Goal: Information Seeking & Learning: Learn about a topic

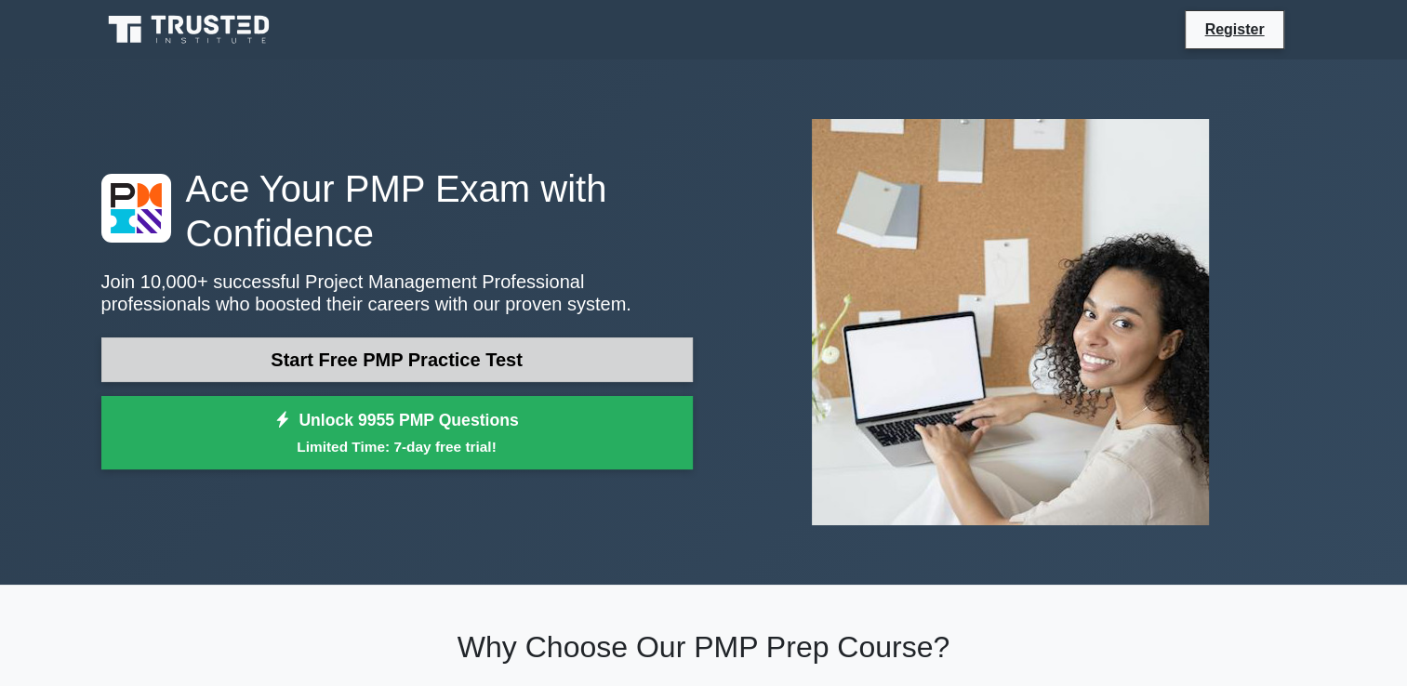
click at [472, 354] on link "Start Free PMP Practice Test" at bounding box center [396, 360] width 591 height 45
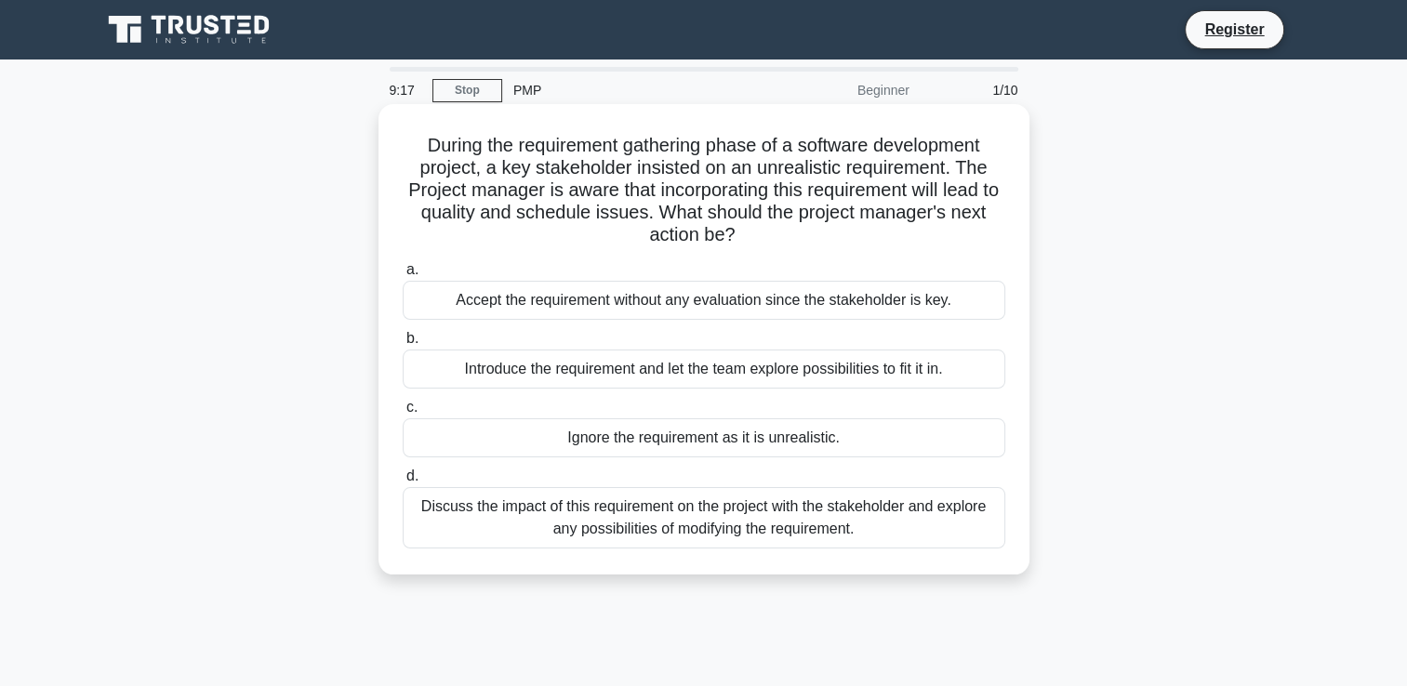
click at [655, 535] on div "Discuss the impact of this requirement on the project with the stakeholder and …" at bounding box center [704, 517] width 603 height 61
click at [403, 483] on input "d. Discuss the impact of this requirement on the project with the stakeholder a…" at bounding box center [403, 477] width 0 height 12
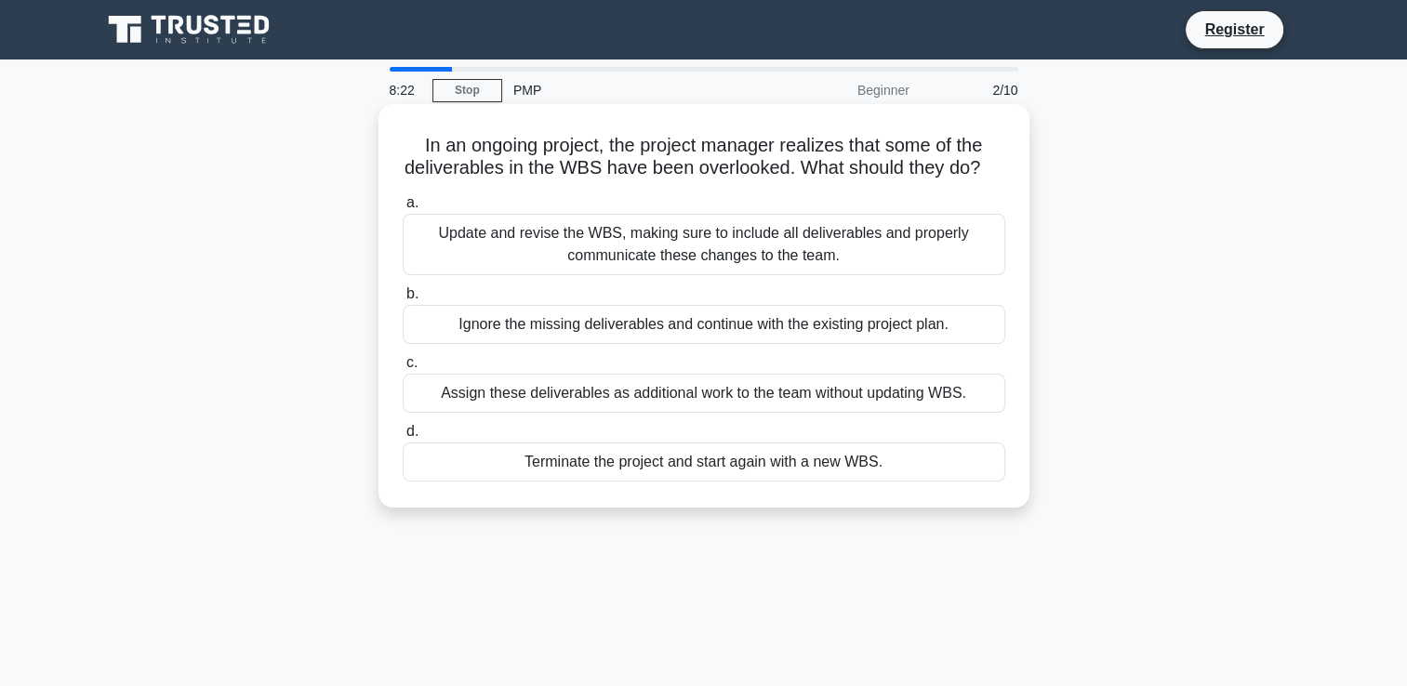
click at [703, 247] on div "Update and revise the WBS, making sure to include all deliverables and properly…" at bounding box center [704, 244] width 603 height 61
click at [403, 209] on input "a. Update and revise the WBS, making sure to include all deliverables and prope…" at bounding box center [403, 203] width 0 height 12
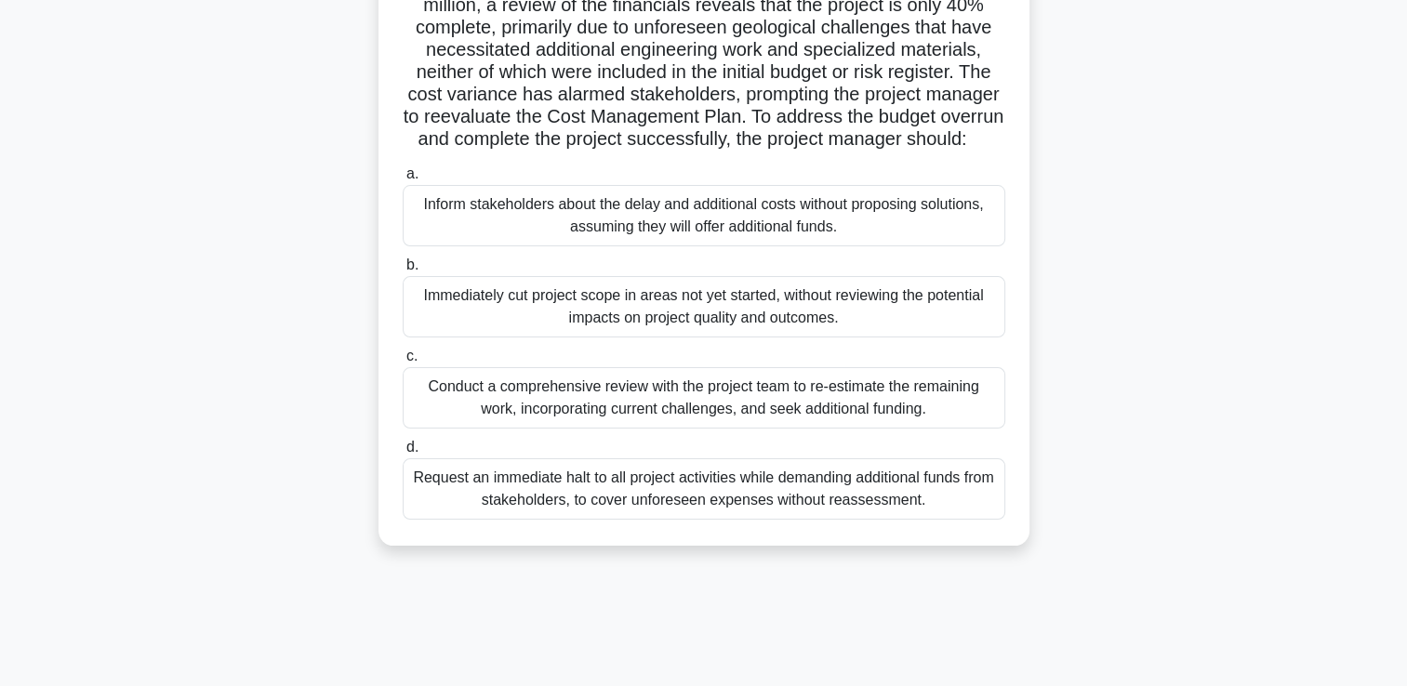
scroll to position [258, 0]
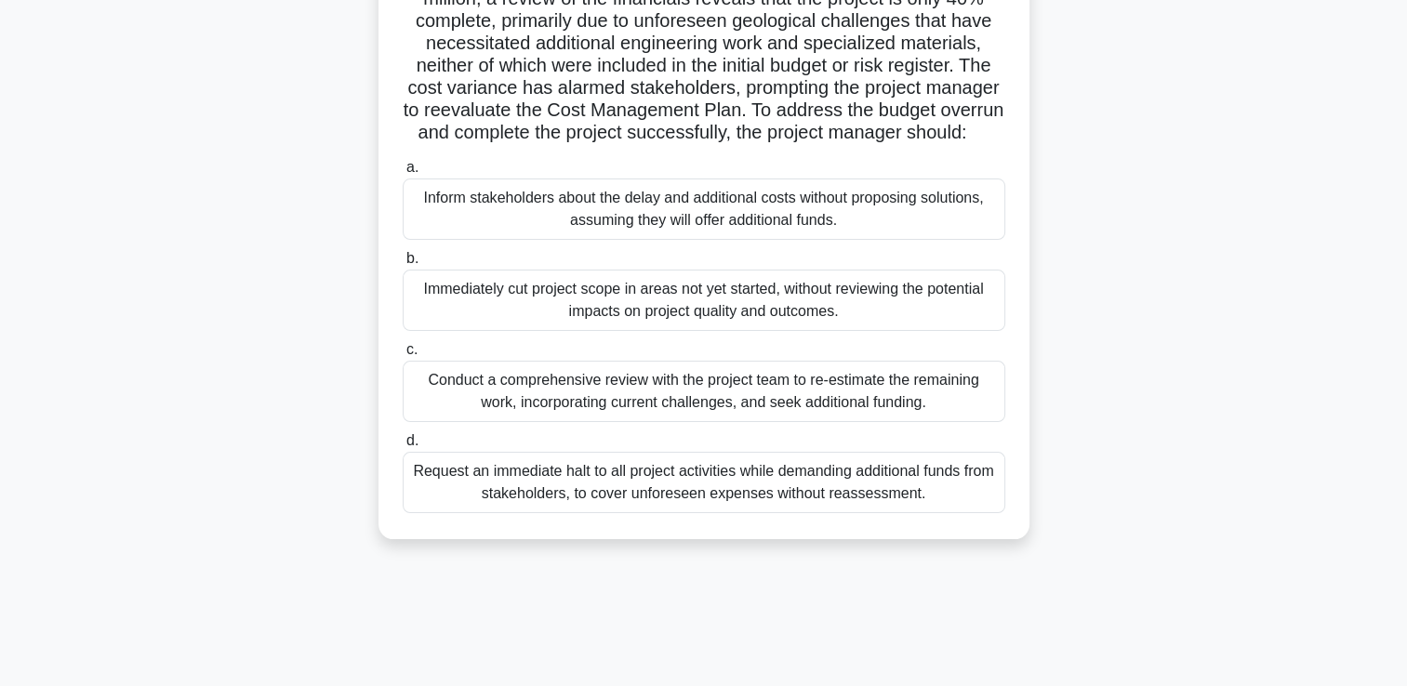
click at [623, 405] on div "Conduct a comprehensive review with the project team to re-estimate the remaini…" at bounding box center [704, 391] width 603 height 61
click at [403, 356] on input "c. Conduct a comprehensive review with the project team to re-estimate the rema…" at bounding box center [403, 350] width 0 height 12
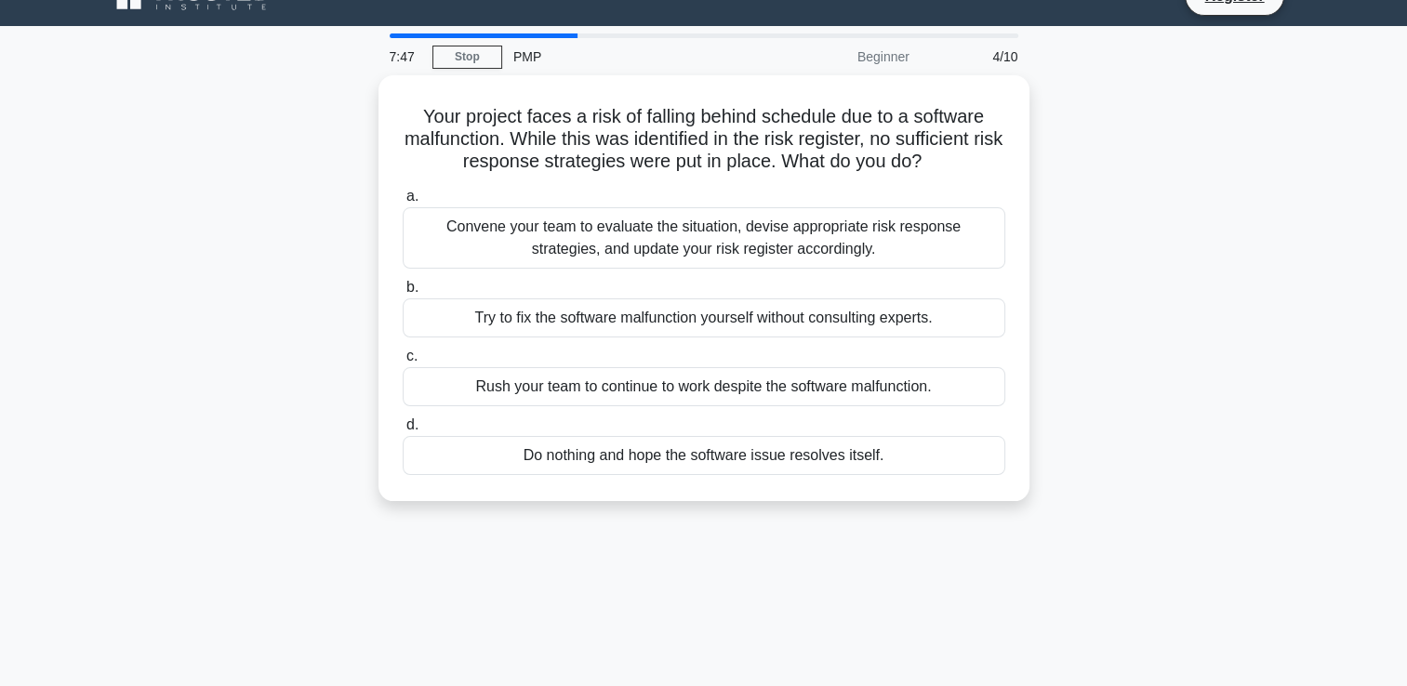
scroll to position [0, 0]
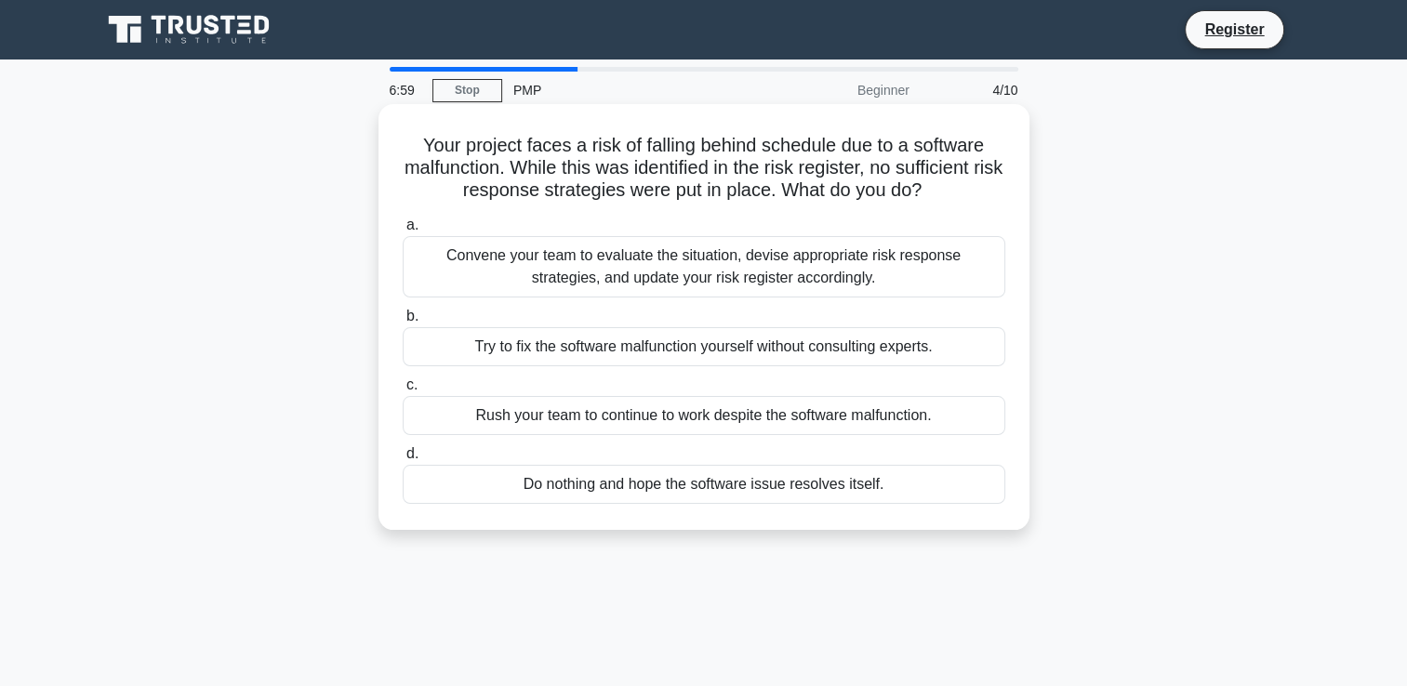
click at [568, 257] on div "Convene your team to evaluate the situation, devise appropriate risk response s…" at bounding box center [704, 266] width 603 height 61
click at [403, 232] on input "a. Convene your team to evaluate the situation, devise appropriate risk respons…" at bounding box center [403, 225] width 0 height 12
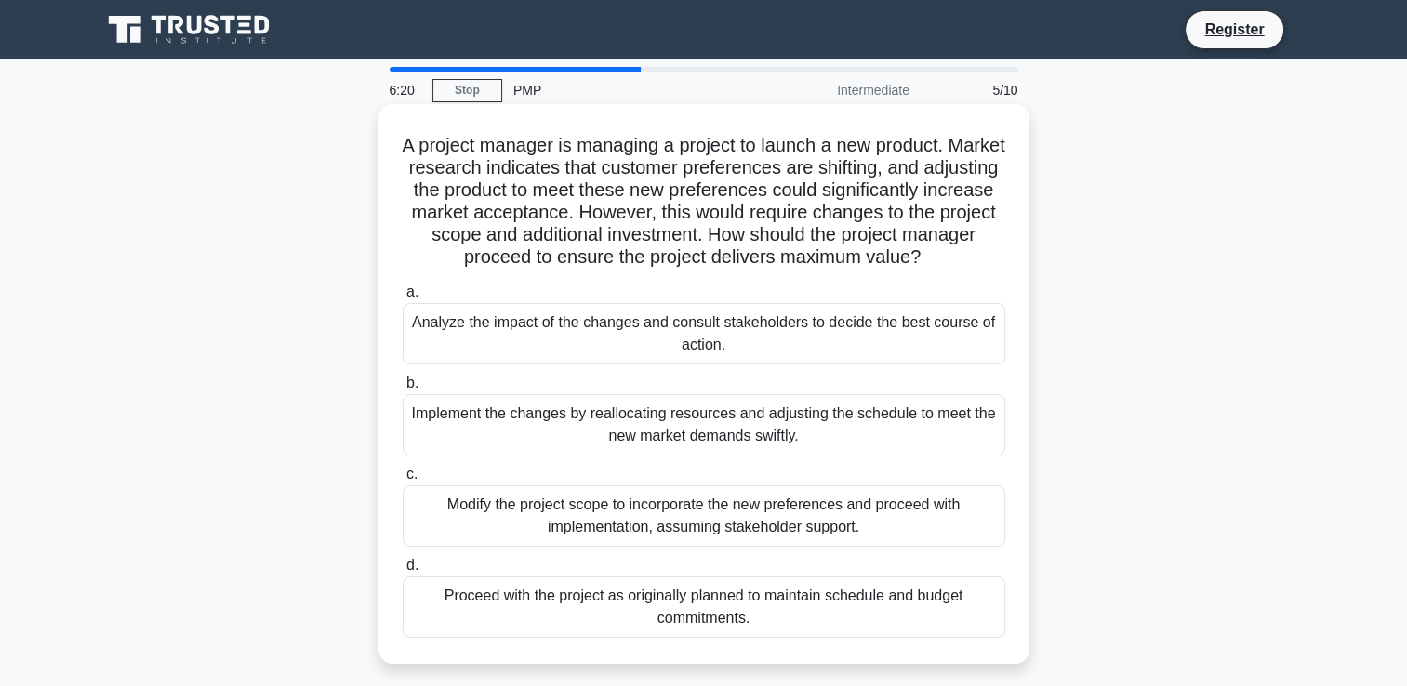
click at [673, 427] on div "Implement the changes by reallocating resources and adjusting the schedule to m…" at bounding box center [704, 424] width 603 height 61
click at [403, 390] on input "b. Implement the changes by reallocating resources and adjusting the schedule t…" at bounding box center [403, 384] width 0 height 12
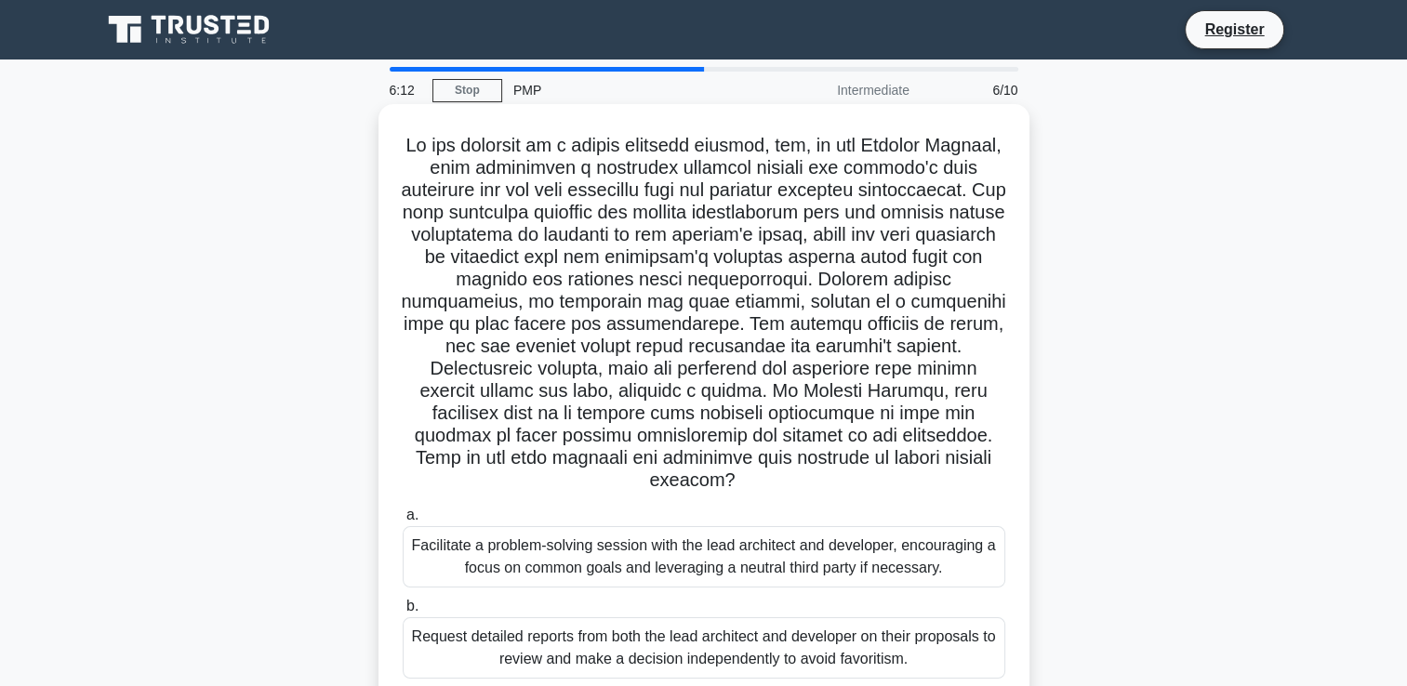
click at [579, 551] on div "Facilitate a problem-solving session with the lead architect and developer, enc…" at bounding box center [704, 556] width 603 height 61
click at [403, 522] on input "a. Facilitate a problem-solving session with the lead architect and developer, …" at bounding box center [403, 516] width 0 height 12
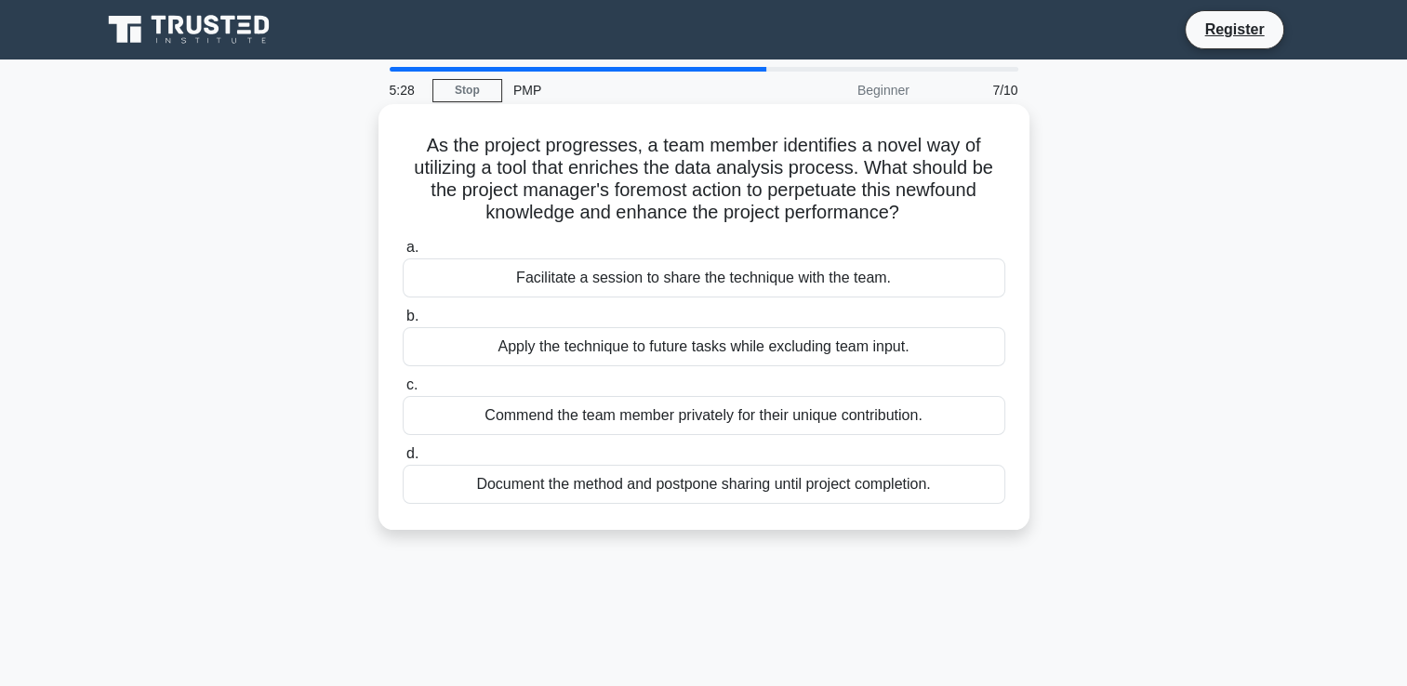
click at [552, 285] on div "Facilitate a session to share the technique with the team." at bounding box center [704, 277] width 603 height 39
click at [403, 254] on input "a. Facilitate a session to share the technique with the team." at bounding box center [403, 248] width 0 height 12
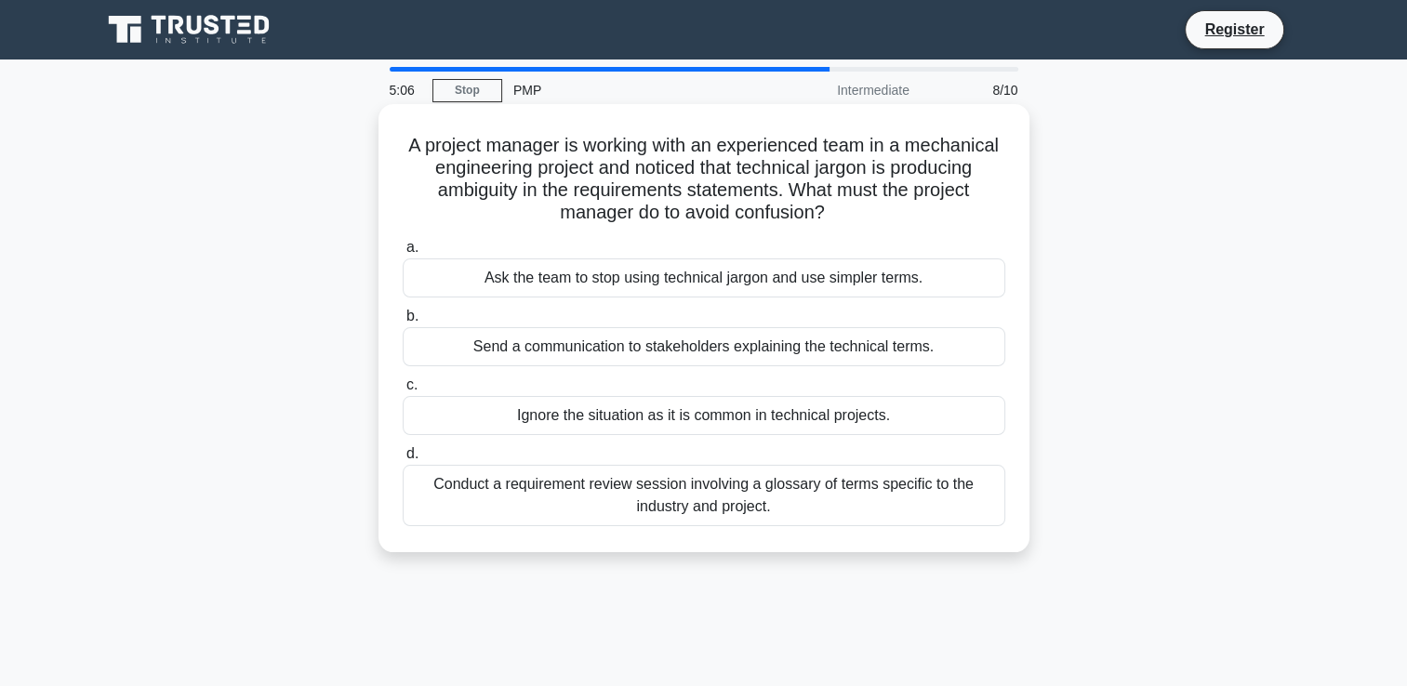
click at [560, 273] on div "Ask the team to stop using technical jargon and use simpler terms." at bounding box center [704, 277] width 603 height 39
click at [403, 254] on input "a. Ask the team to stop using technical jargon and use simpler terms." at bounding box center [403, 248] width 0 height 12
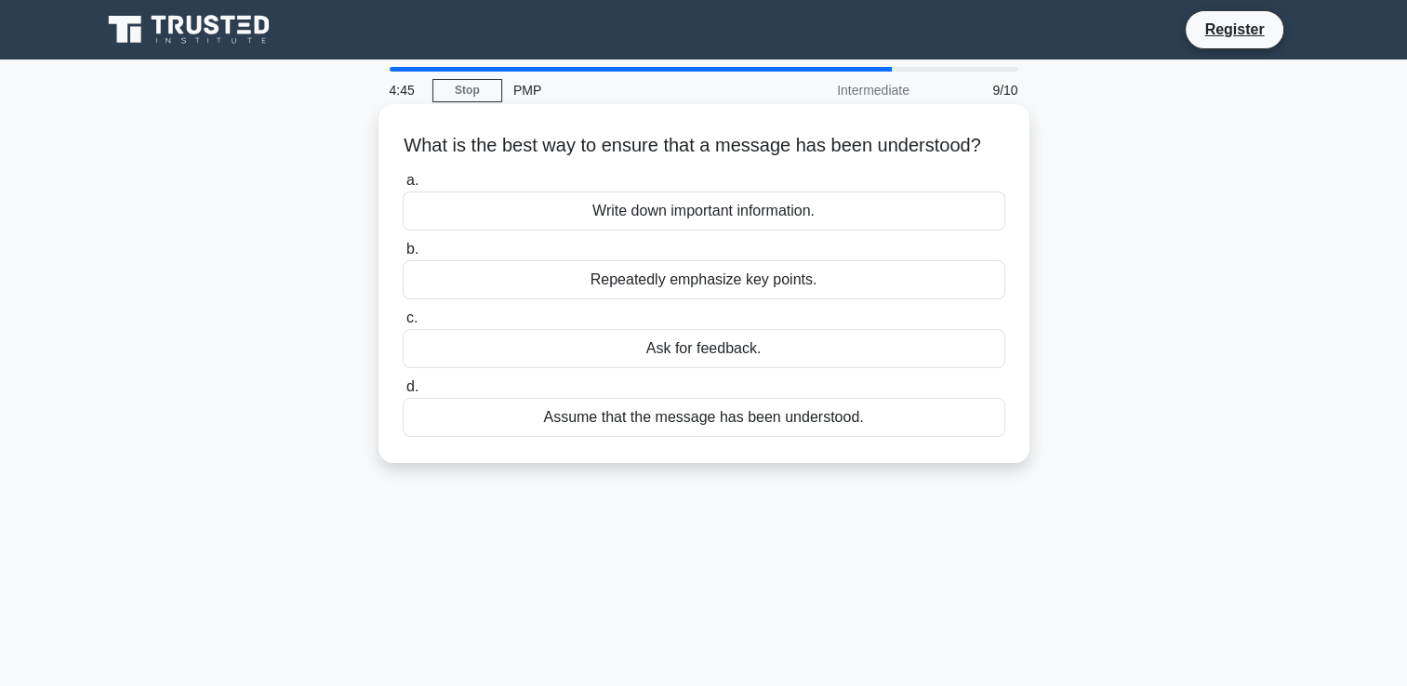
click at [622, 368] on div "Ask for feedback." at bounding box center [704, 348] width 603 height 39
click at [403, 325] on input "c. Ask for feedback." at bounding box center [403, 318] width 0 height 12
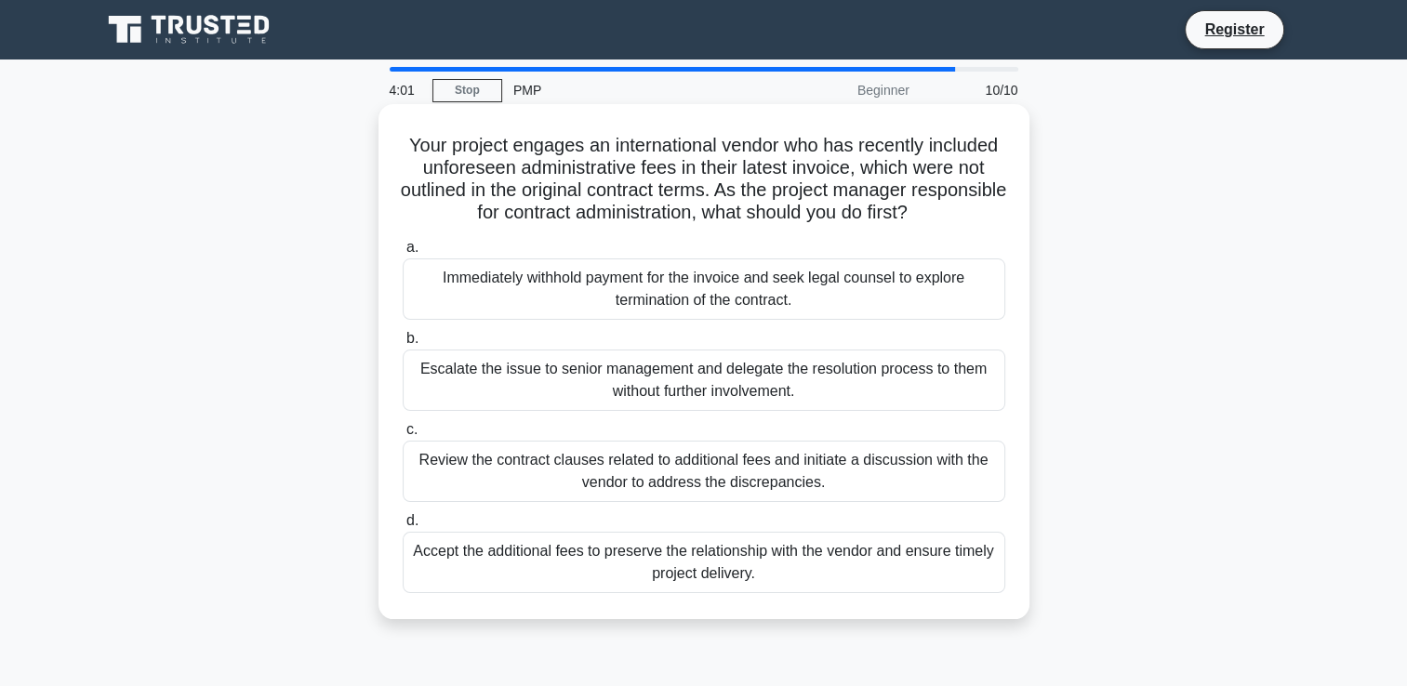
click at [584, 474] on div "Review the contract clauses related to additional fees and initiate a discussio…" at bounding box center [704, 471] width 603 height 61
click at [403, 436] on input "c. Review the contract clauses related to additional fees and initiate a discus…" at bounding box center [403, 430] width 0 height 12
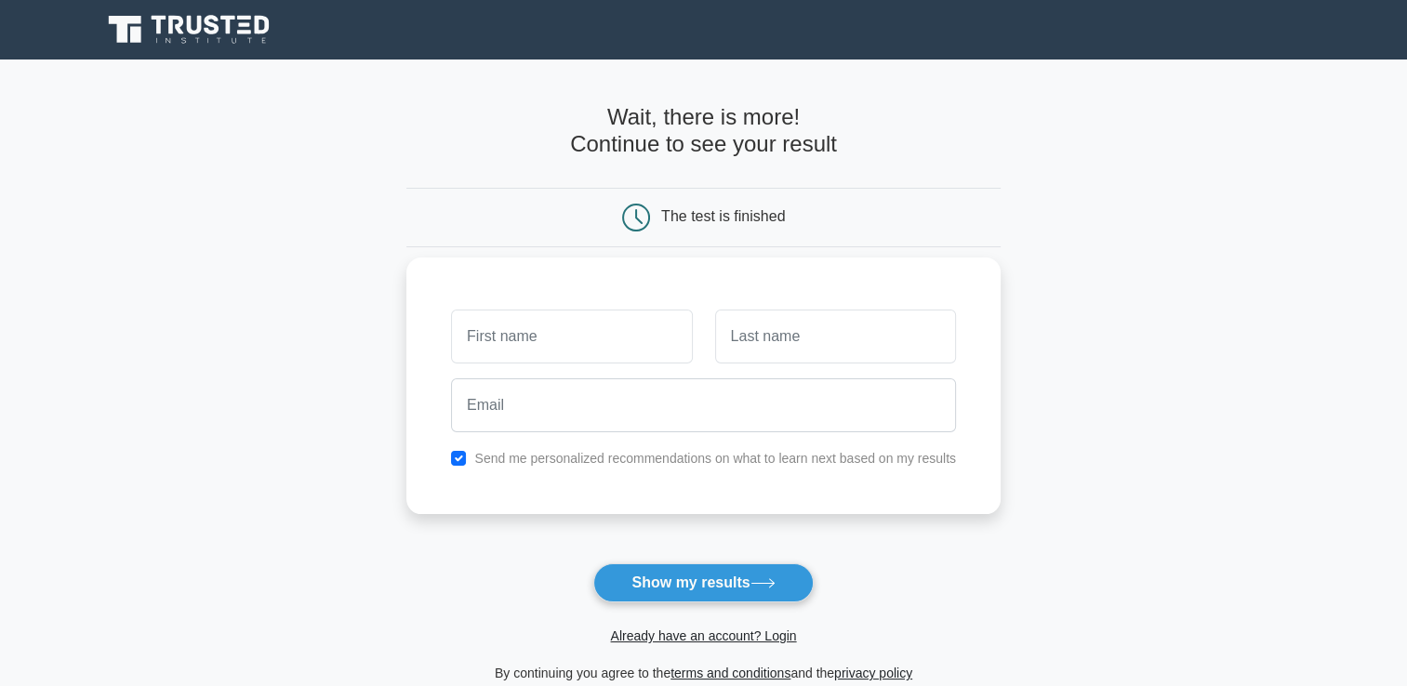
click at [533, 340] on input "text" at bounding box center [571, 337] width 241 height 54
type input "[PERSON_NAME]"
click at [742, 335] on input "text" at bounding box center [835, 337] width 241 height 54
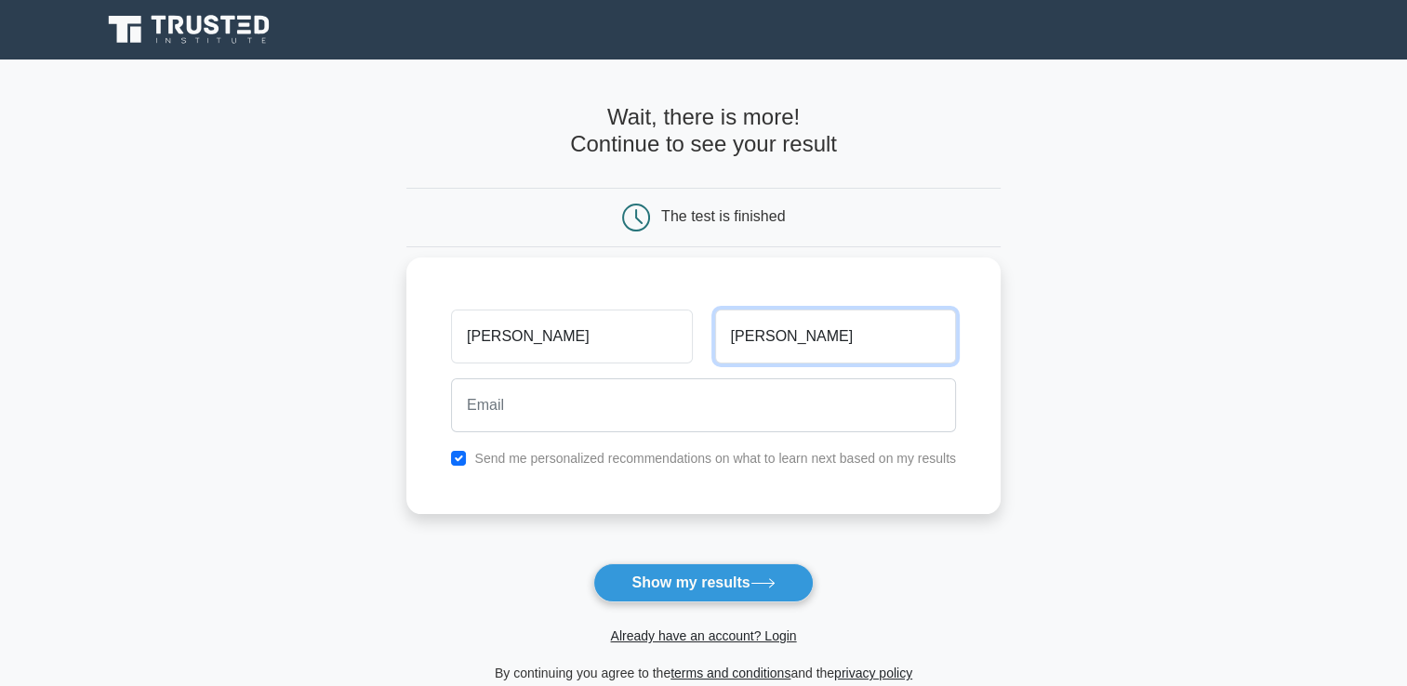
type input "warren"
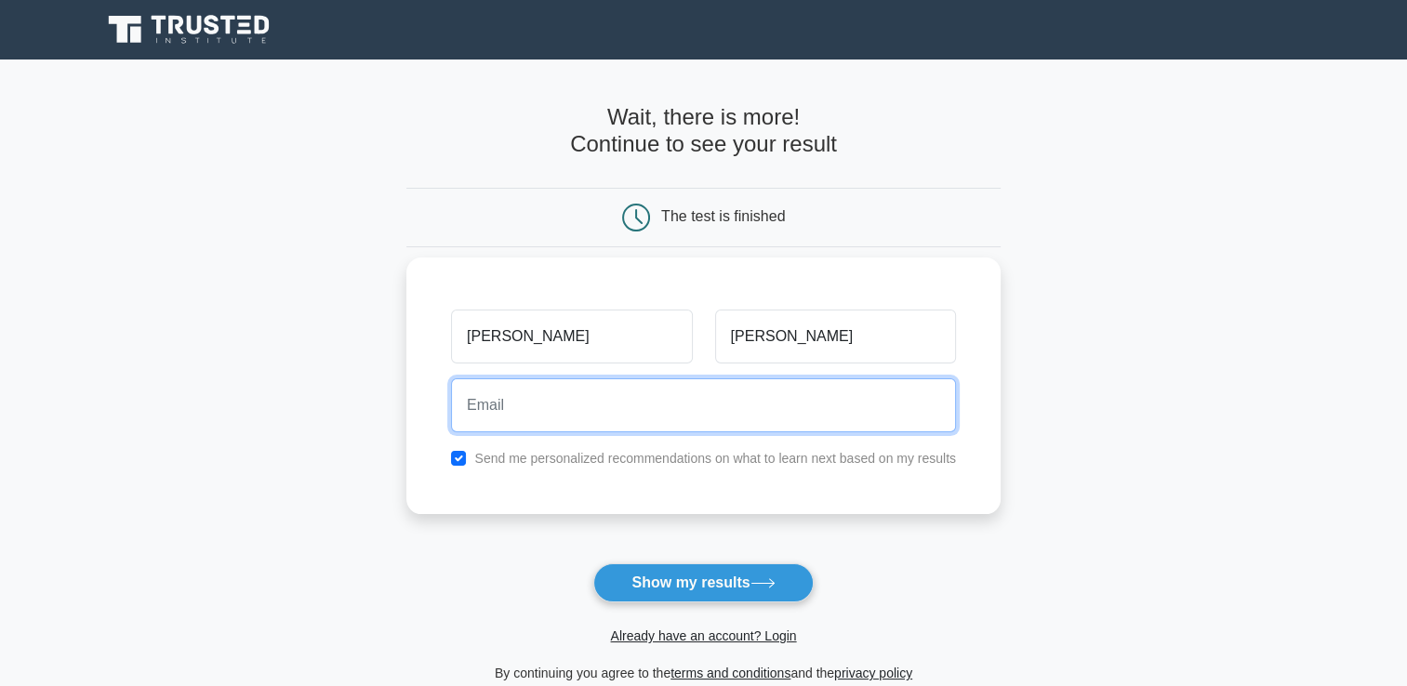
click at [761, 413] on input "email" at bounding box center [703, 405] width 505 height 54
type input "l"
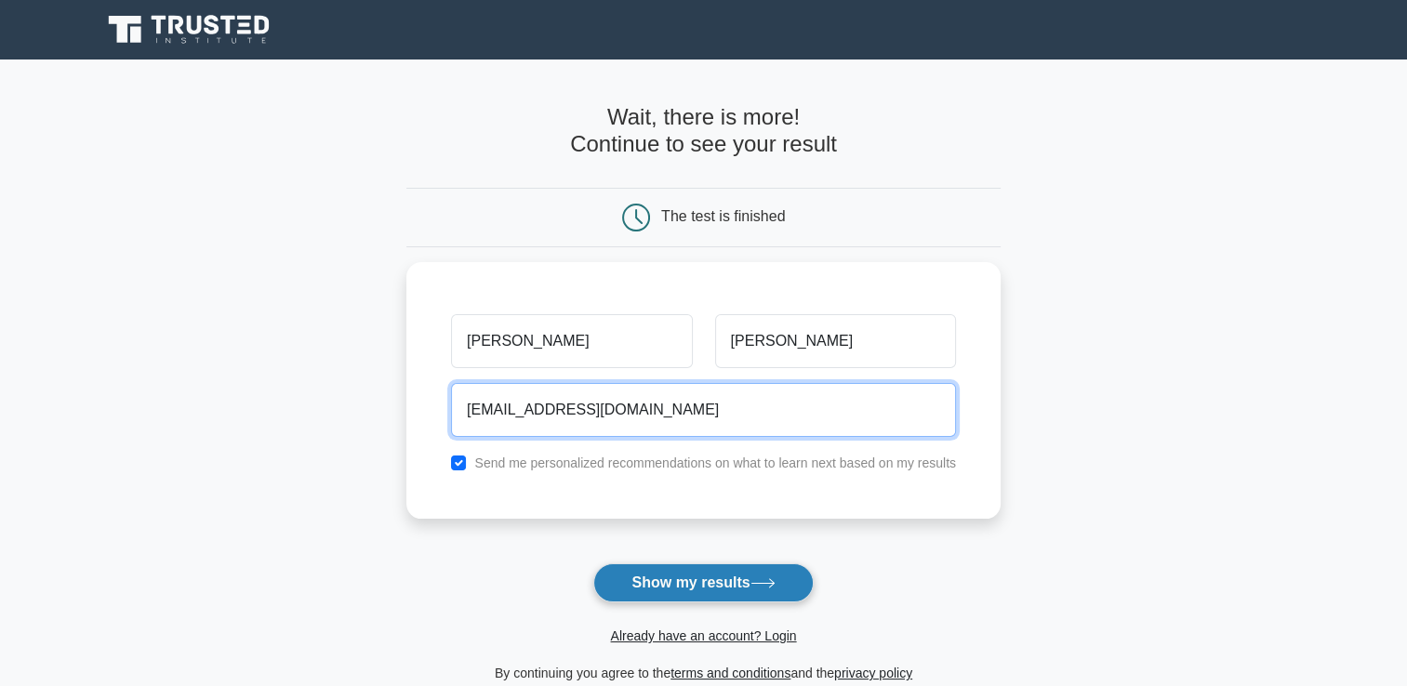
type input "leonnawarren0@gmail.com"
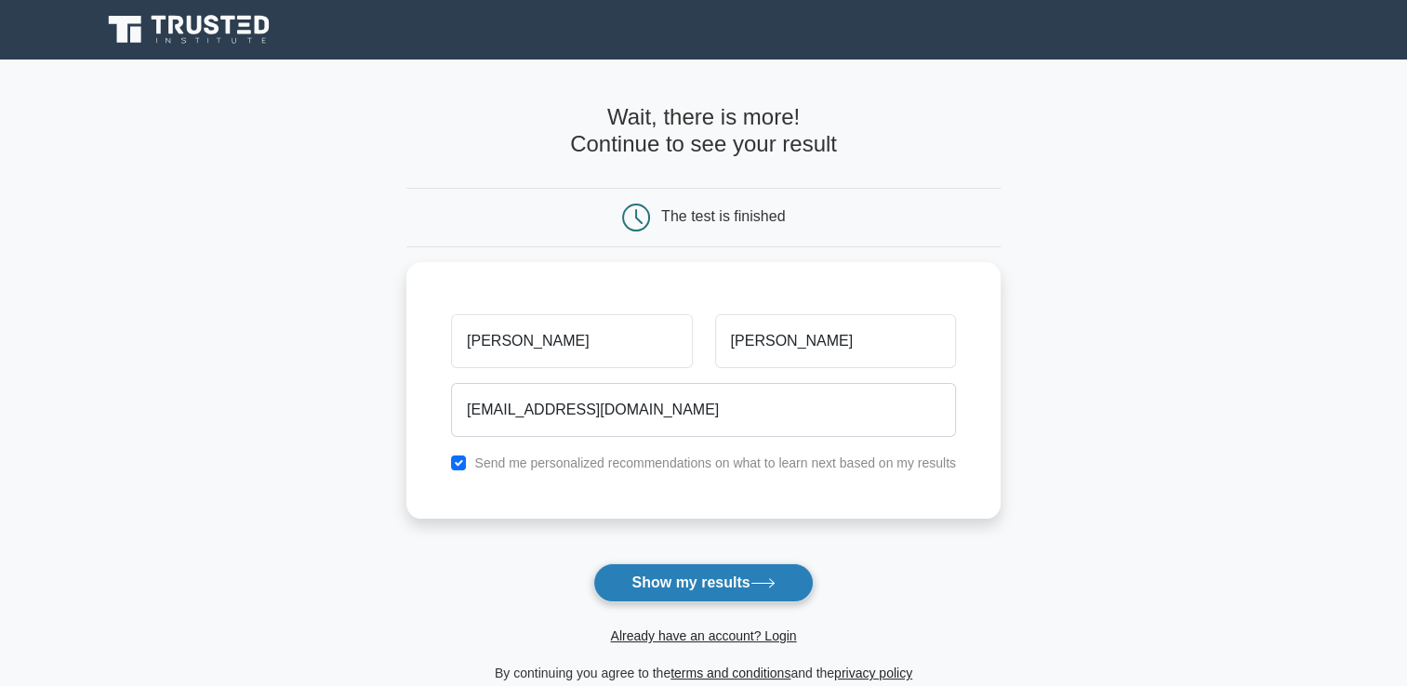
click at [752, 568] on button "Show my results" at bounding box center [702, 582] width 219 height 39
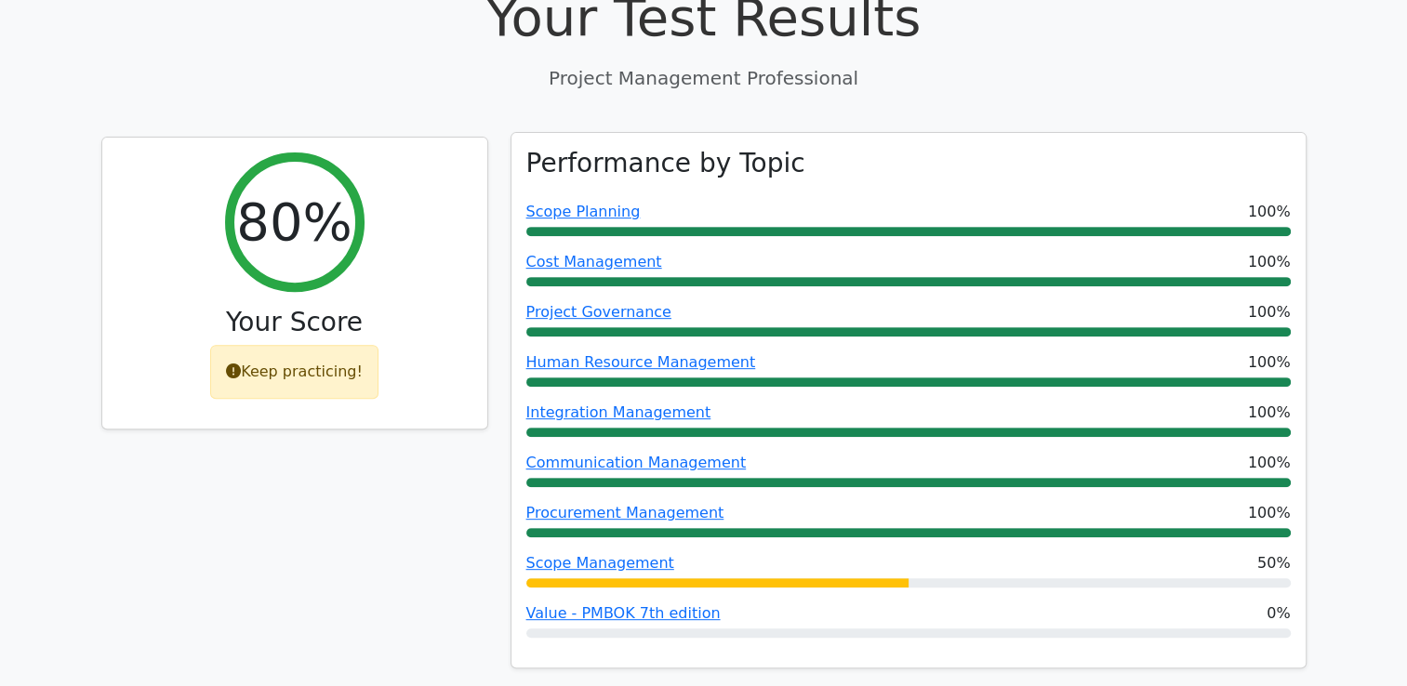
scroll to position [703, 0]
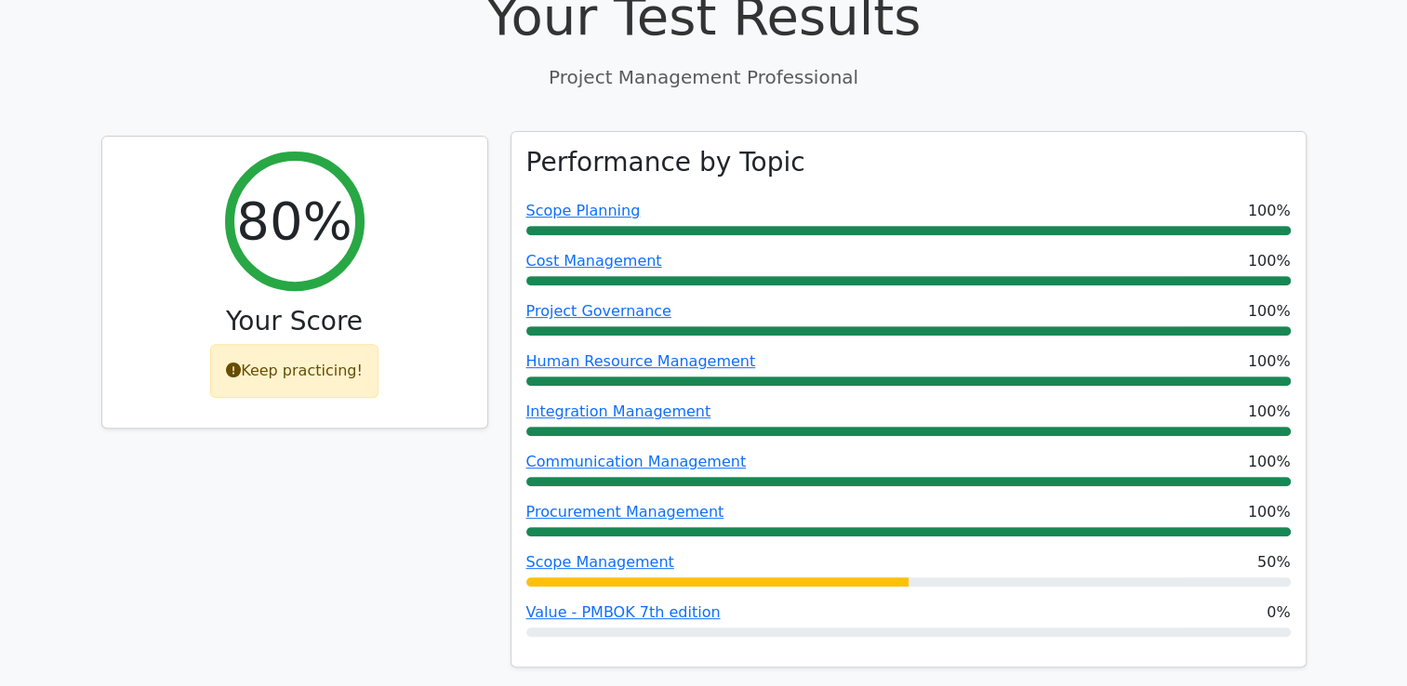
click at [637, 510] on div "Performance by Topic Scope Planning 100% Cost Management 100% Project Governanc…" at bounding box center [908, 400] width 794 height 536
click at [638, 603] on link "Value - PMBOK 7th edition" at bounding box center [623, 612] width 194 height 18
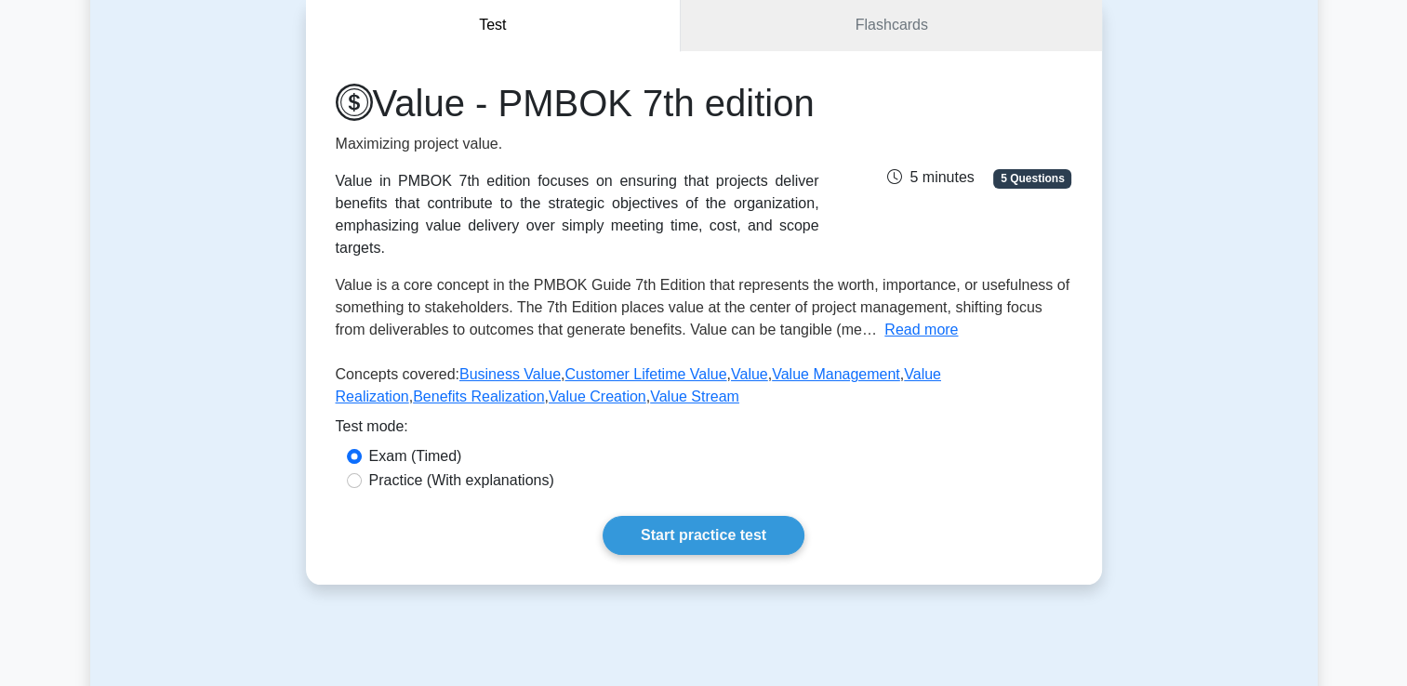
scroll to position [186, 0]
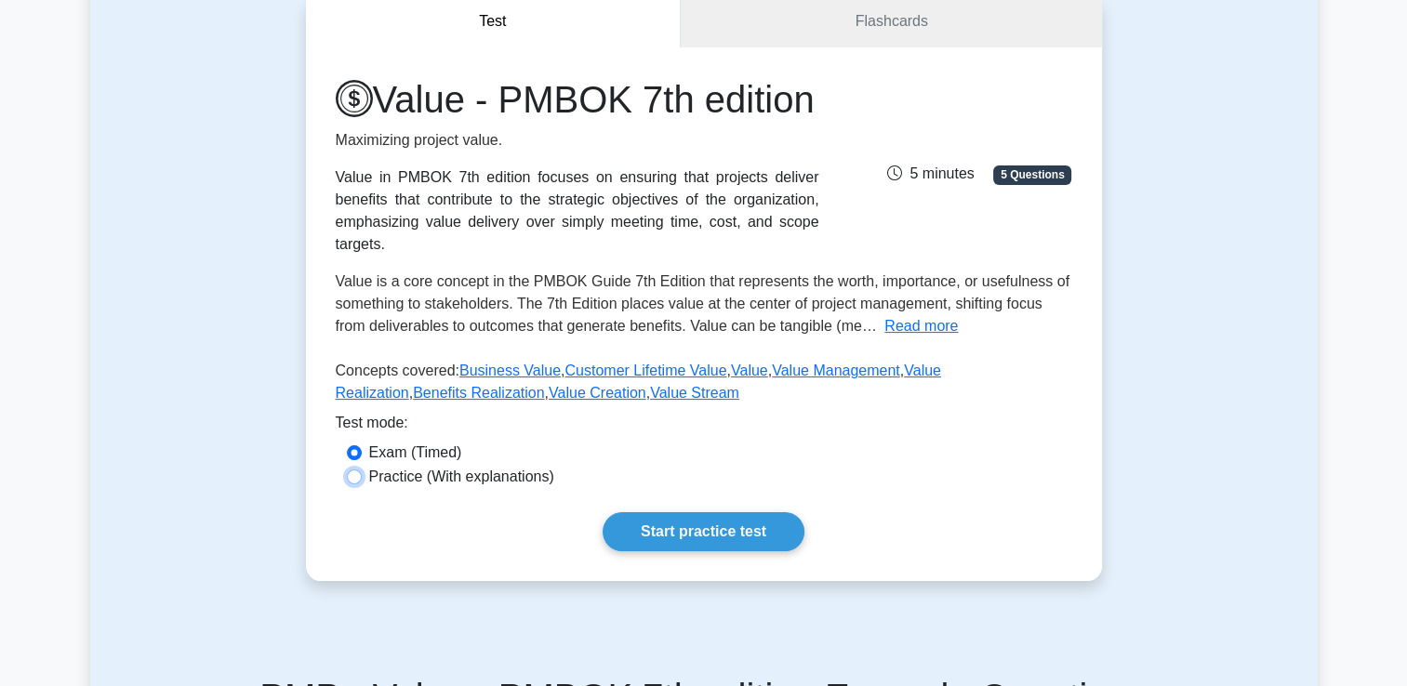
click at [350, 484] on input "Practice (With explanations)" at bounding box center [354, 477] width 15 height 15
radio input "true"
click at [666, 551] on link "Start practice test" at bounding box center [704, 531] width 202 height 39
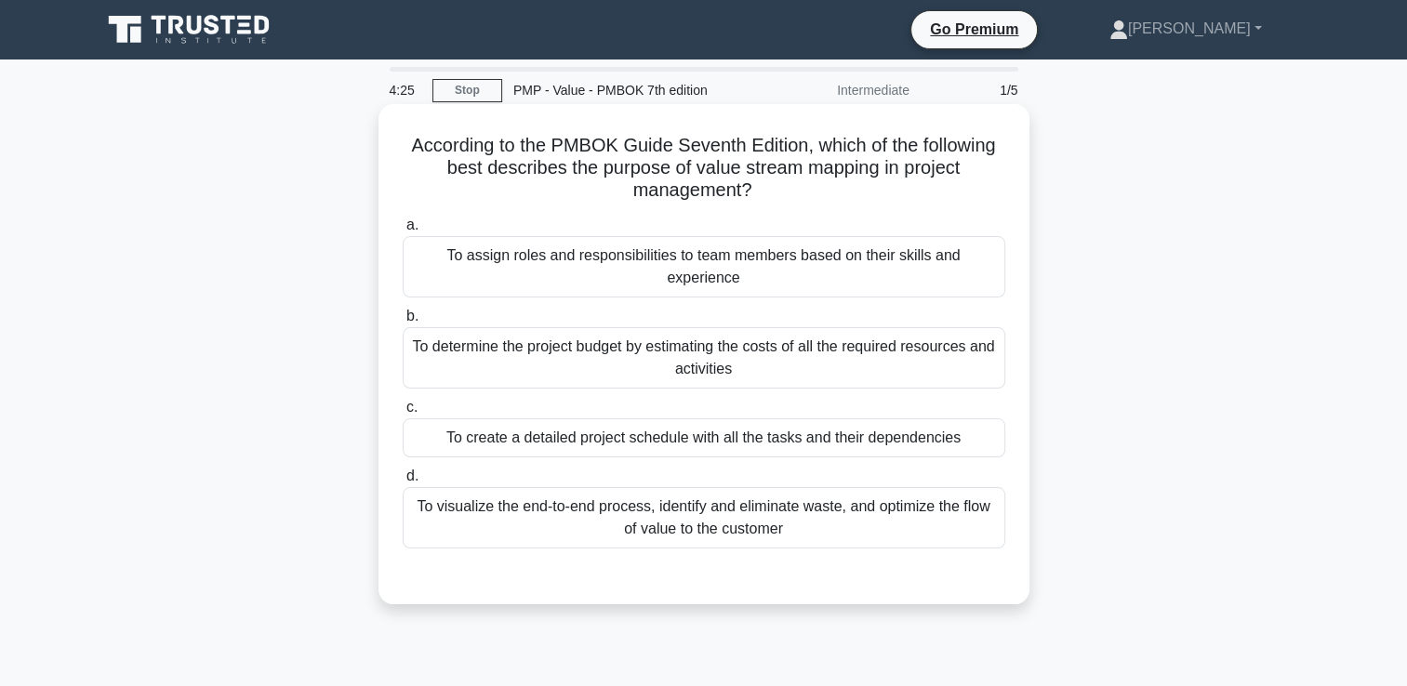
click at [664, 258] on div "To assign roles and responsibilities to team members based on their skills and …" at bounding box center [704, 266] width 603 height 61
click at [403, 232] on input "a. To assign roles and responsibilities to team members based on their skills a…" at bounding box center [403, 225] width 0 height 12
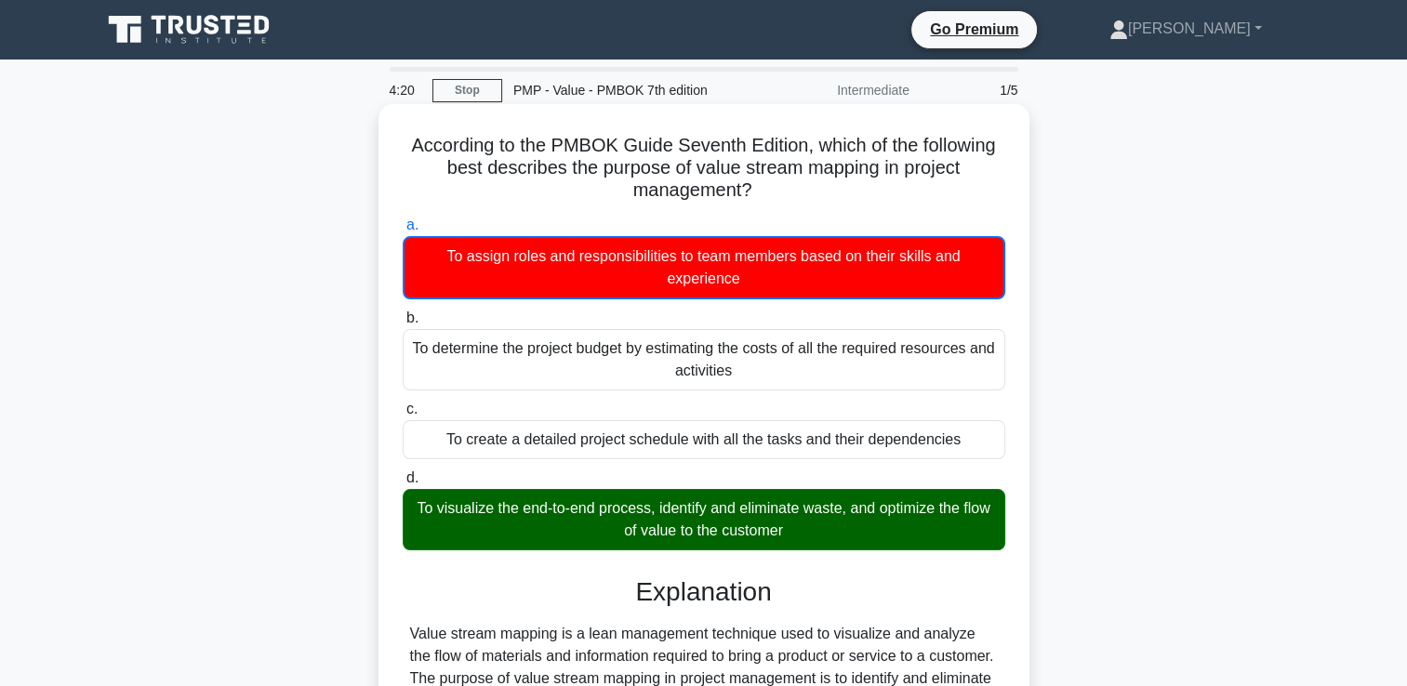
click at [741, 493] on div "To visualize the end-to-end process, identify and eliminate waste, and optimize…" at bounding box center [704, 519] width 603 height 61
click at [403, 484] on input "d. To visualize the end-to-end process, identify and eliminate waste, and optim…" at bounding box center [403, 478] width 0 height 12
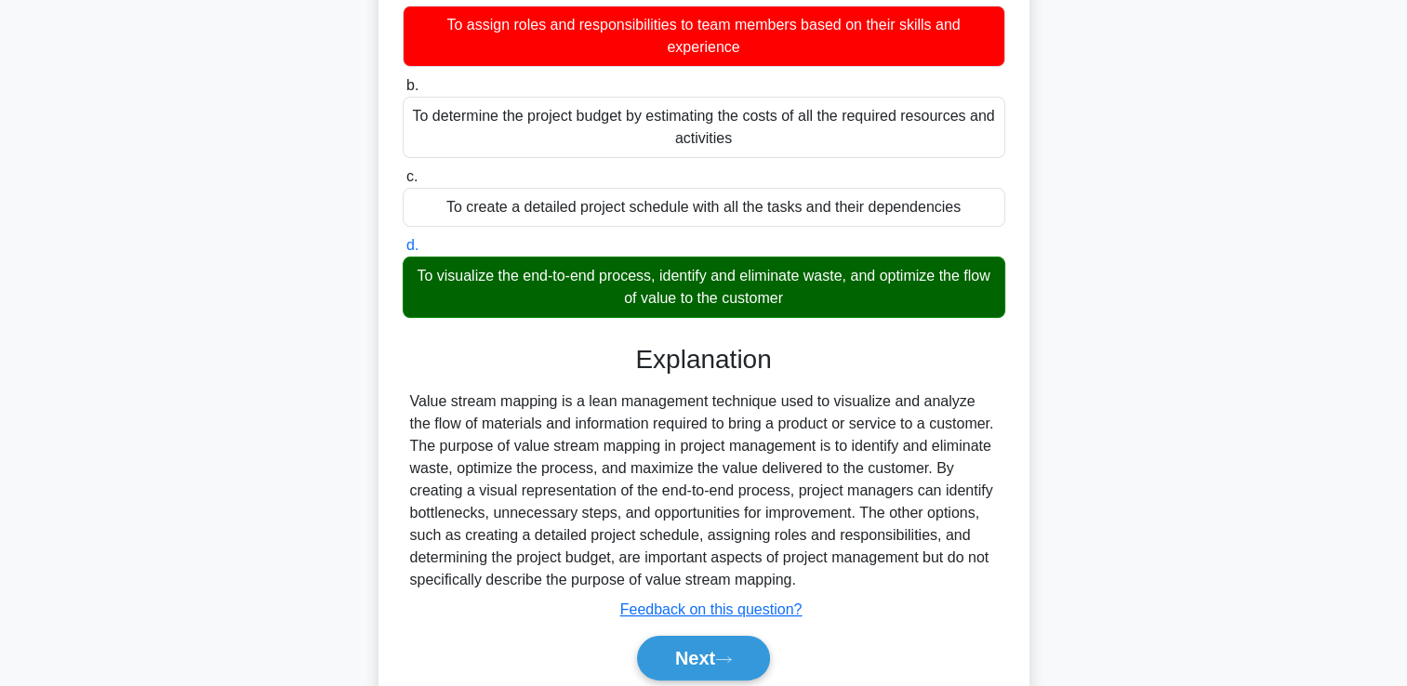
scroll to position [318, 0]
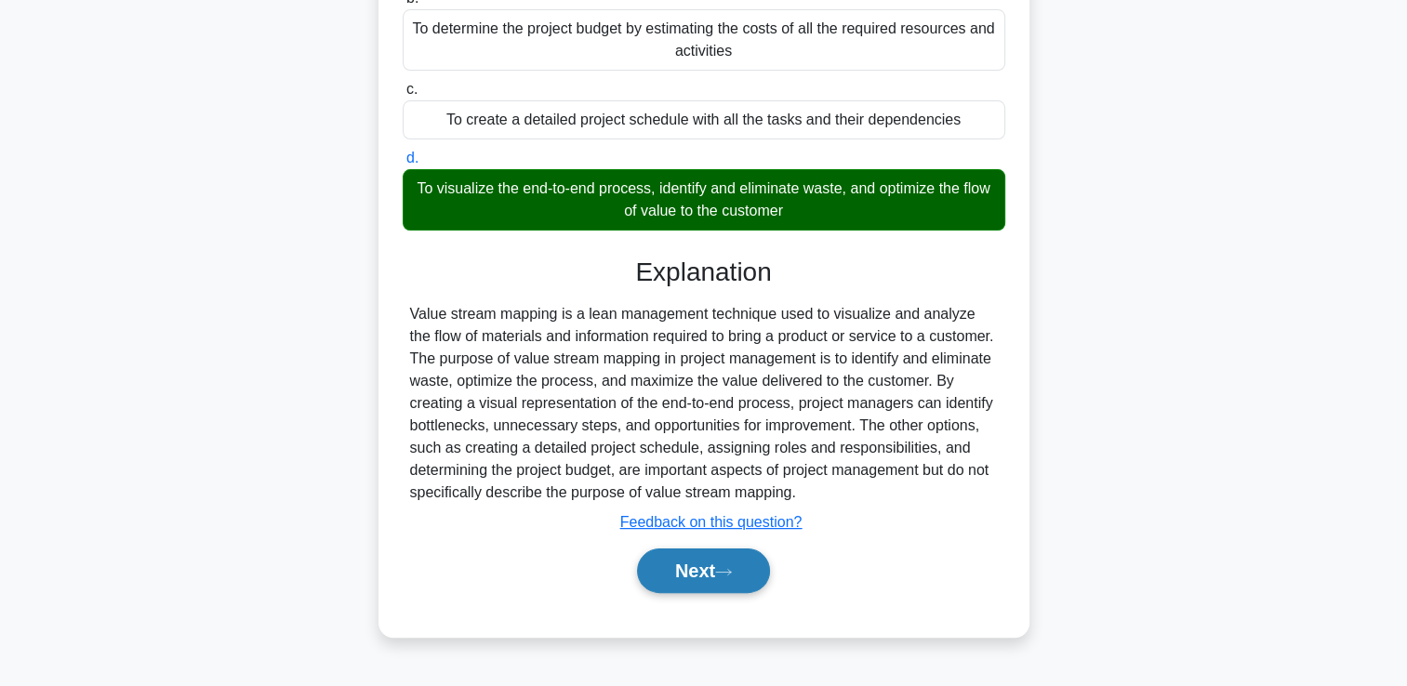
click at [700, 564] on button "Next" at bounding box center [703, 571] width 133 height 45
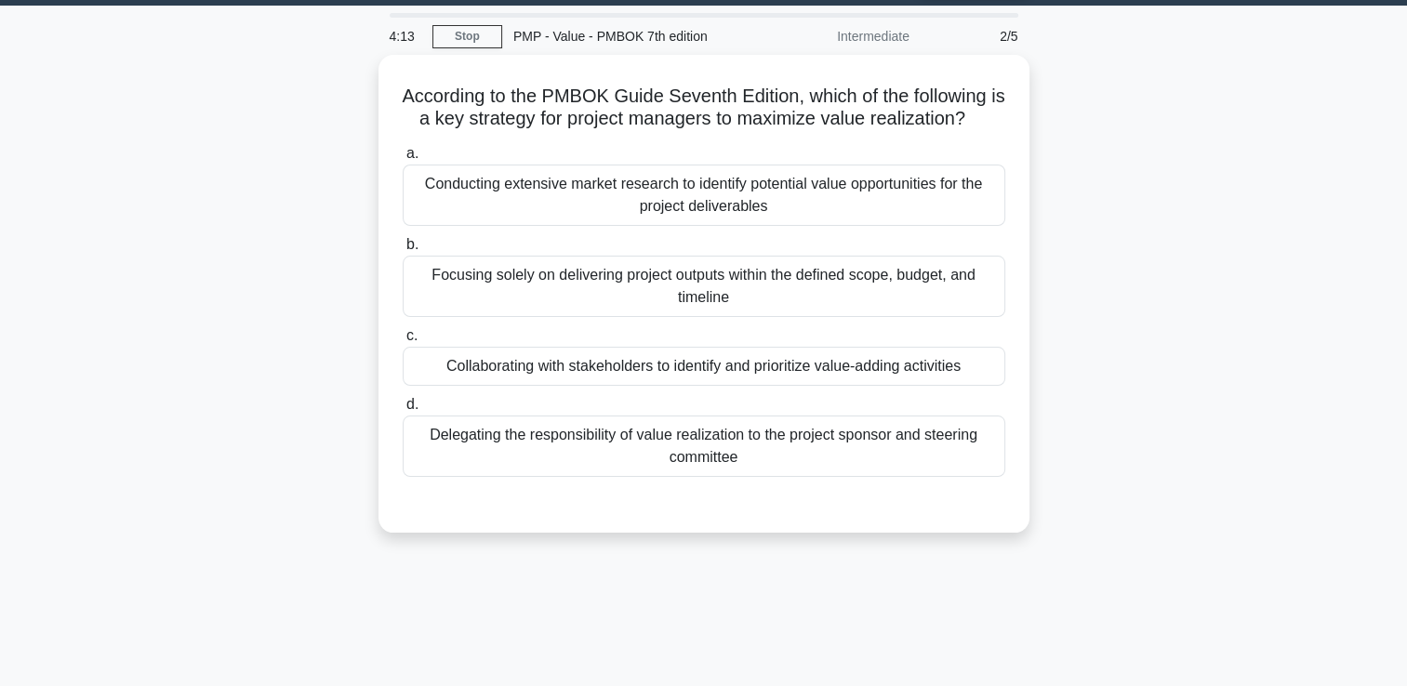
scroll to position [0, 0]
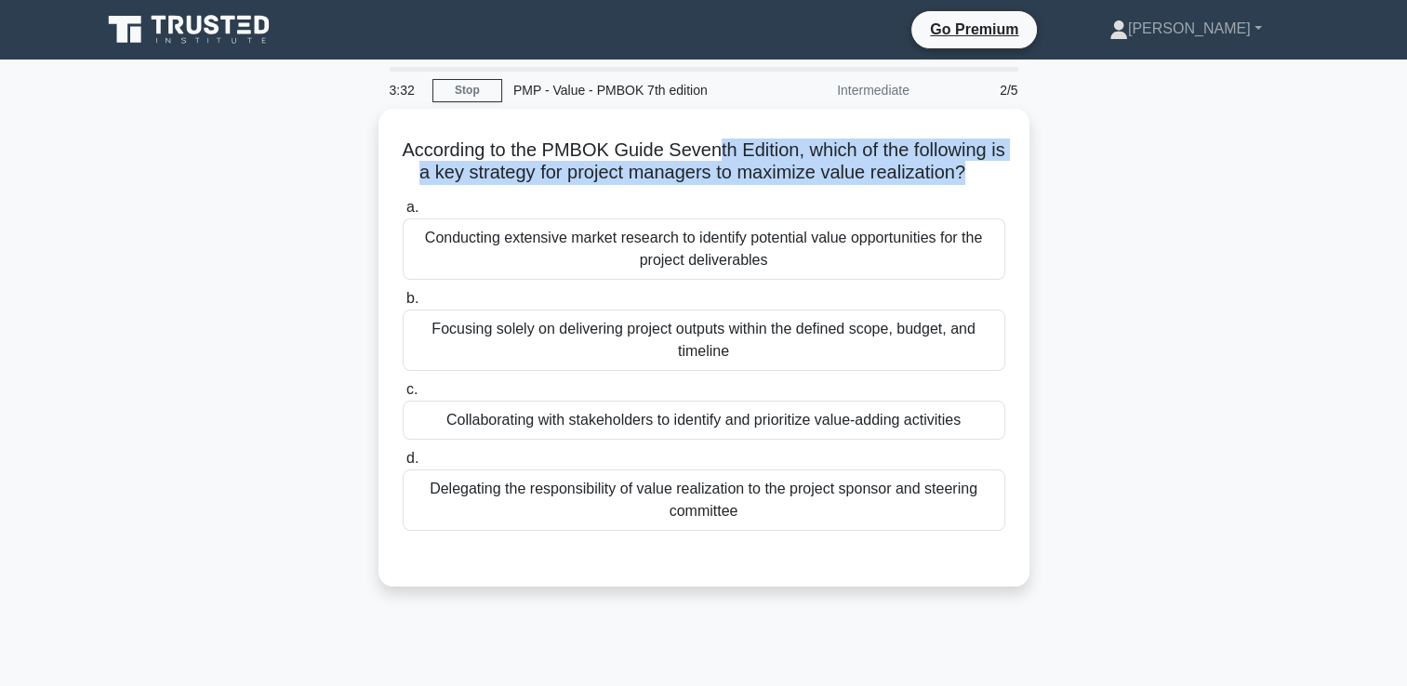
drag, startPoint x: 725, startPoint y: 129, endPoint x: 283, endPoint y: 192, distance: 447.1
click at [283, 192] on div "According to the PMBOK Guide Seventh Edition, which of the following is a key s…" at bounding box center [703, 359] width 1227 height 500
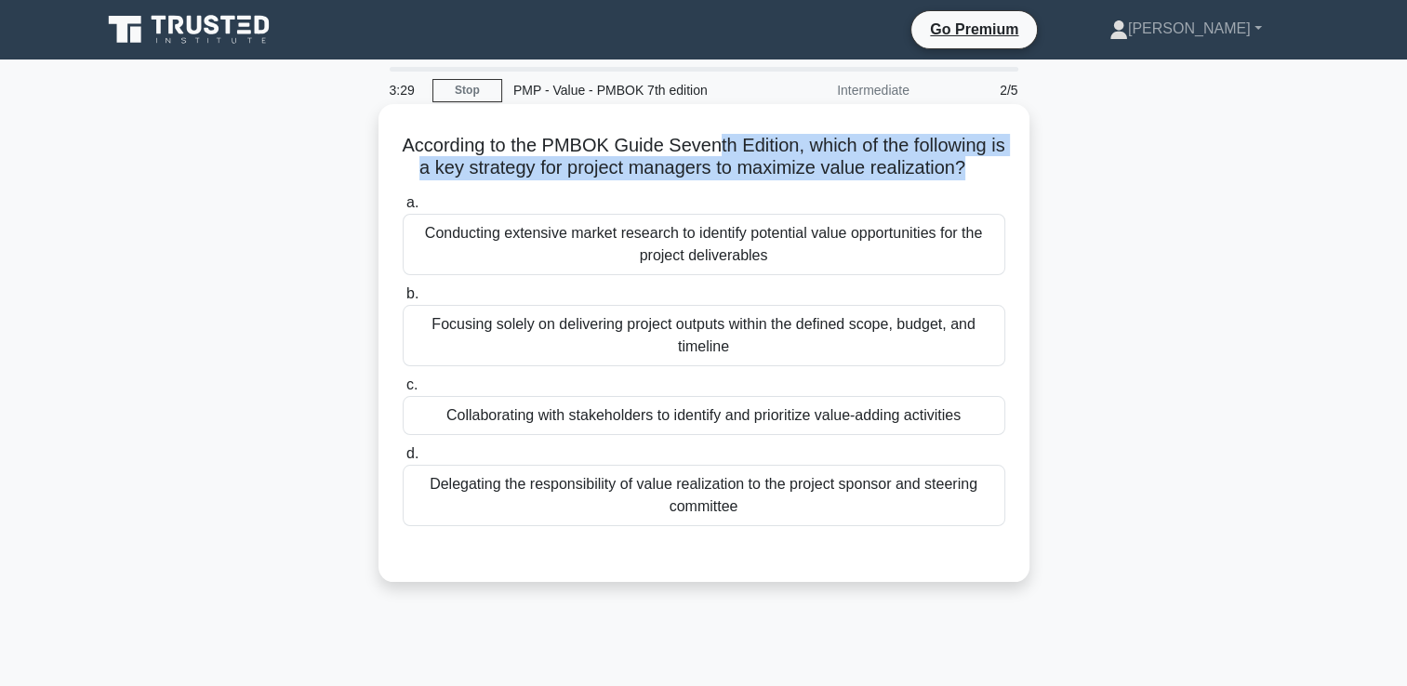
click at [410, 171] on h5 "According to the PMBOK Guide Seventh Edition, which of the following is a key s…" at bounding box center [704, 157] width 606 height 46
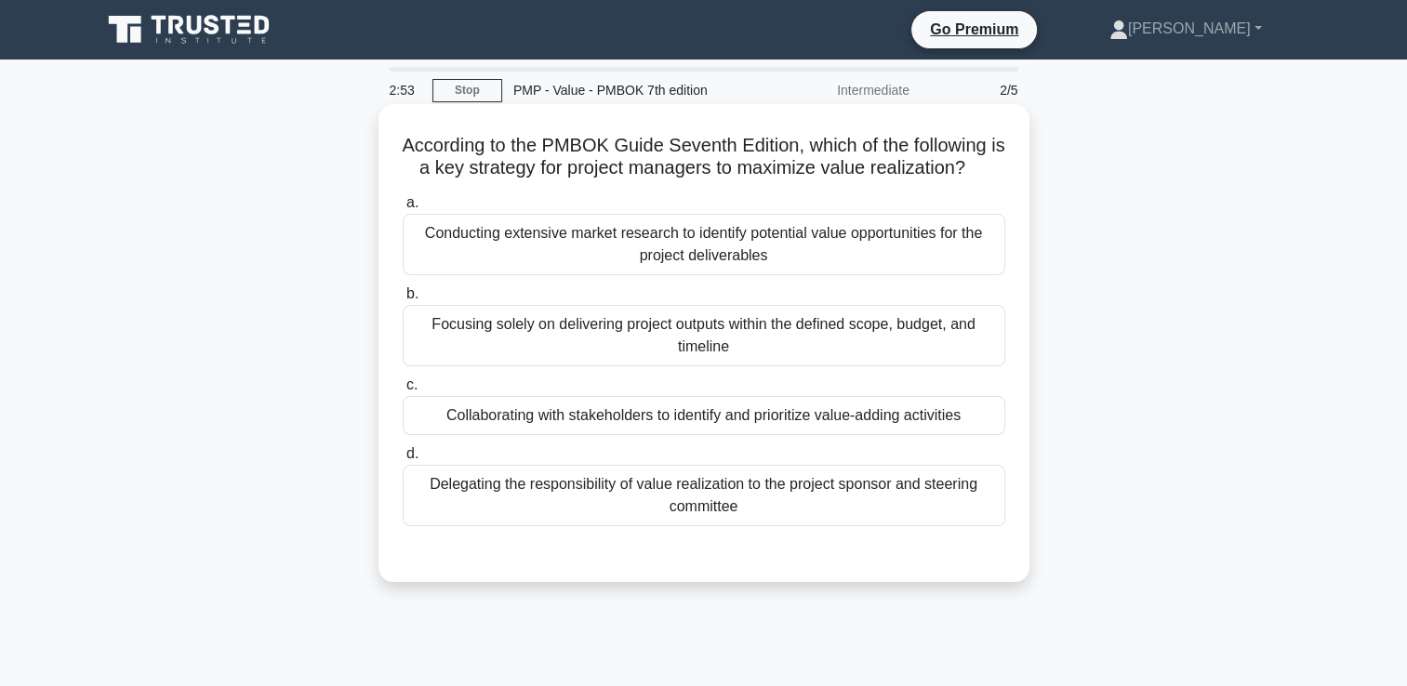
click at [553, 414] on div "Collaborating with stakeholders to identify and prioritize value-adding activit…" at bounding box center [704, 415] width 603 height 39
click at [403, 391] on input "c. Collaborating with stakeholders to identify and prioritize value-adding acti…" at bounding box center [403, 385] width 0 height 12
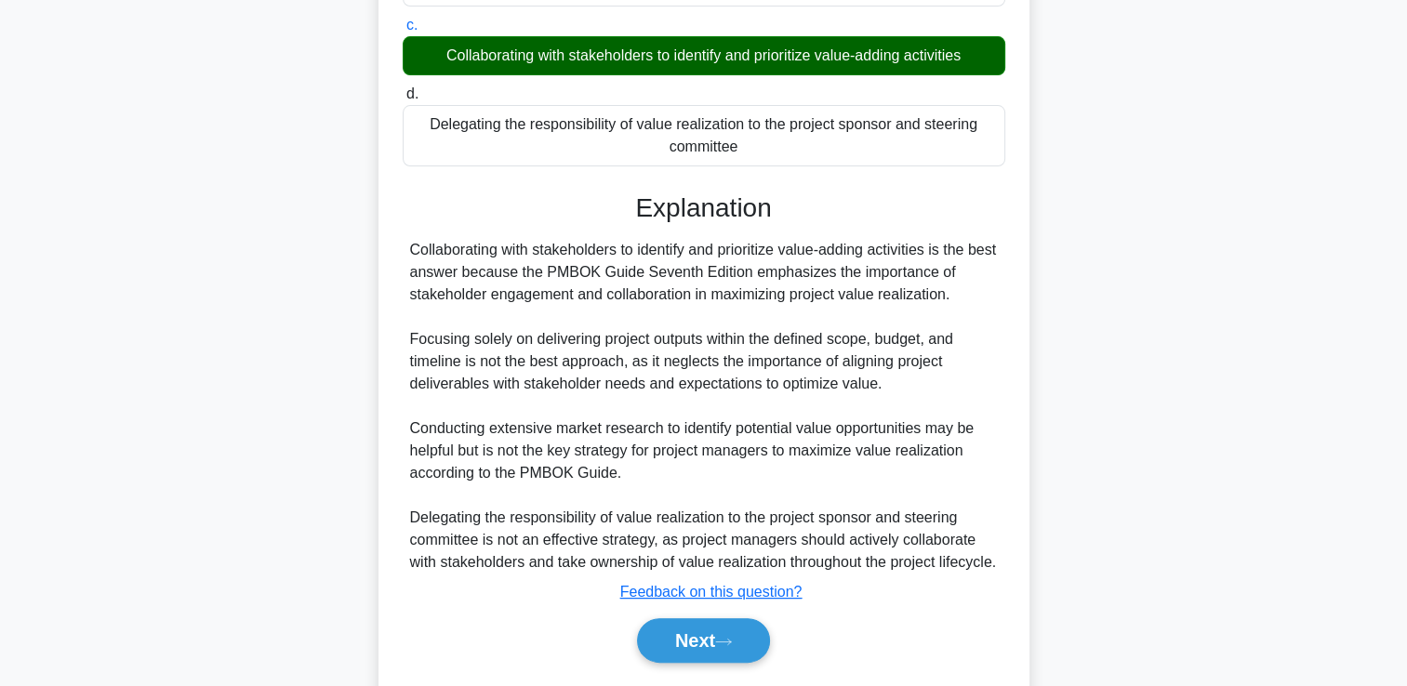
scroll to position [436, 0]
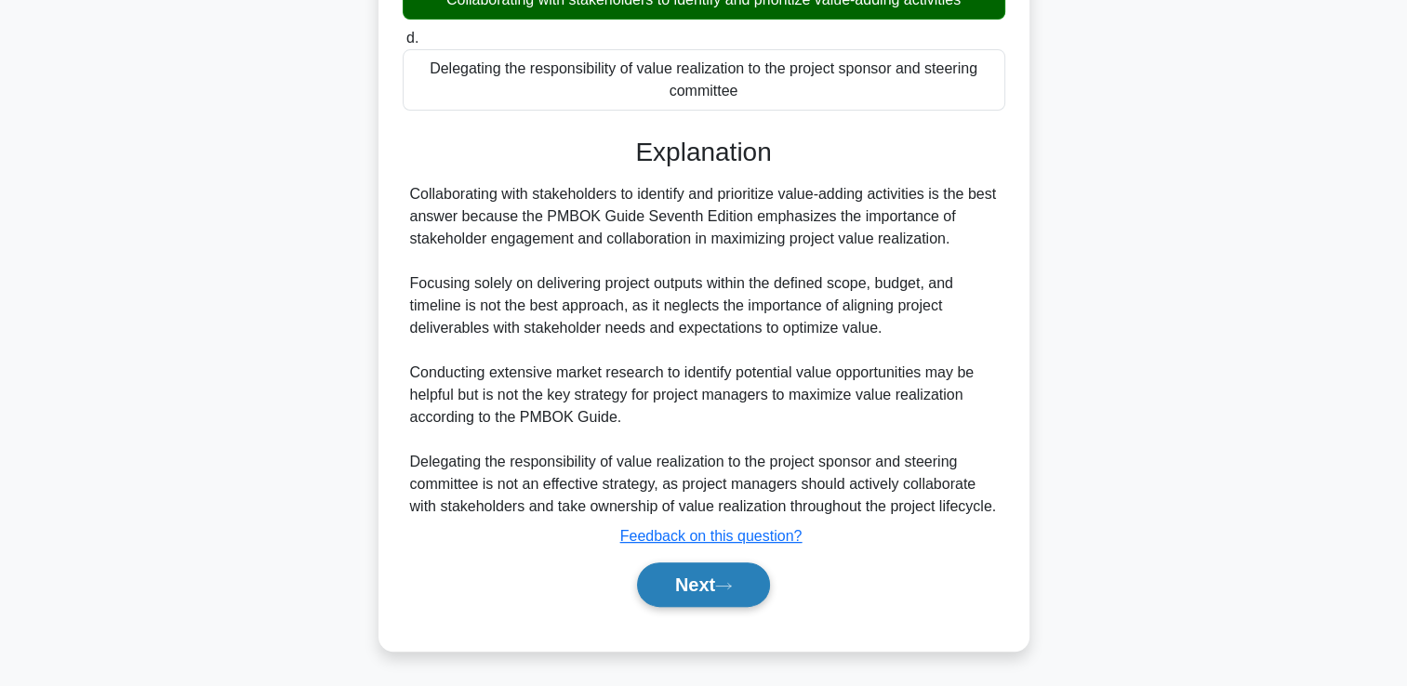
click at [693, 574] on button "Next" at bounding box center [703, 585] width 133 height 45
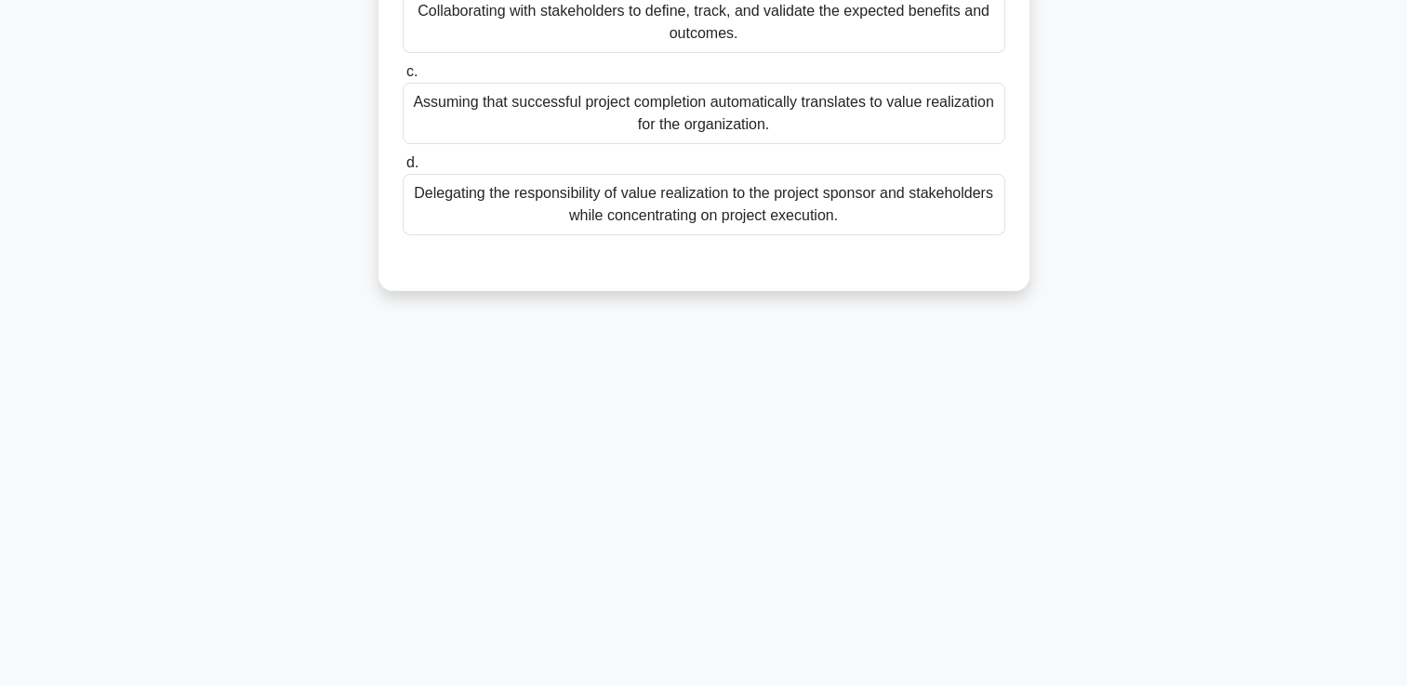
scroll to position [0, 0]
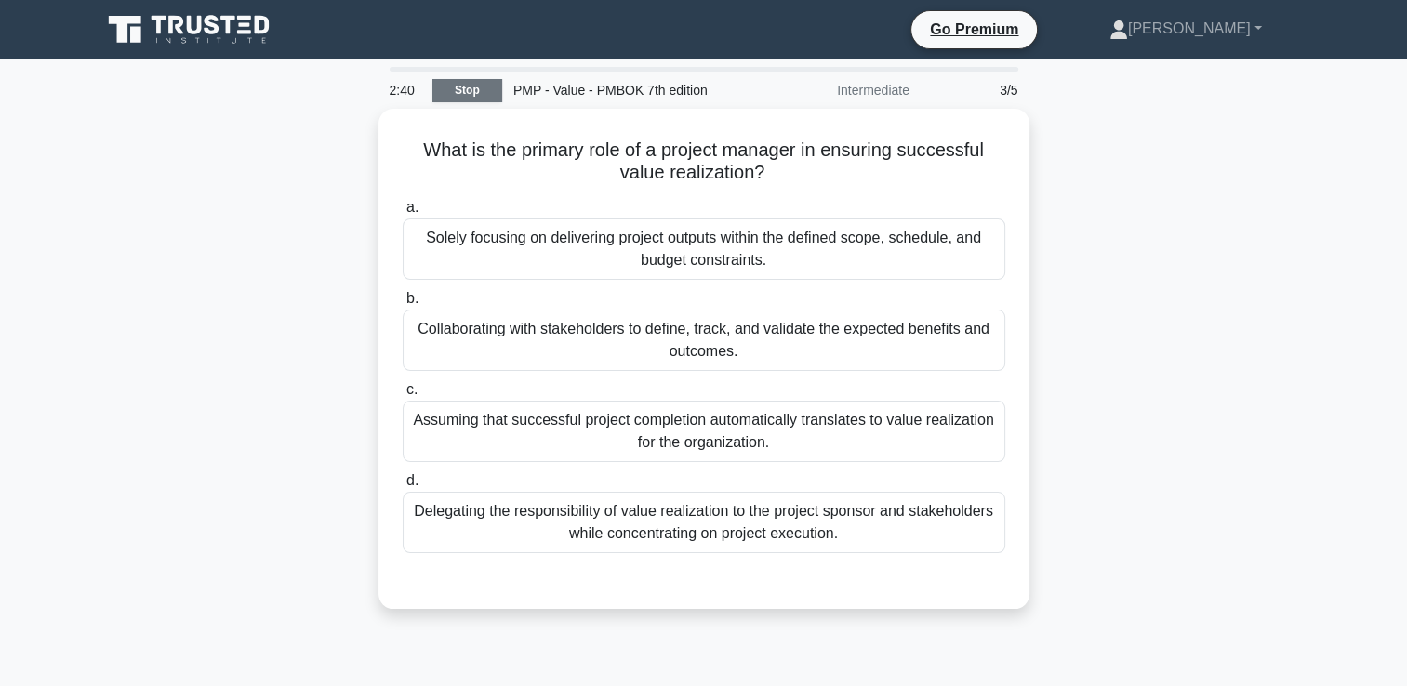
click at [477, 84] on link "Stop" at bounding box center [467, 90] width 70 height 23
